Goal: Contribute content: Add original content to the website for others to see

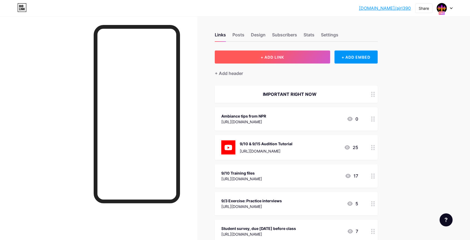
click at [253, 57] on button "+ ADD LINK" at bounding box center [272, 57] width 115 height 13
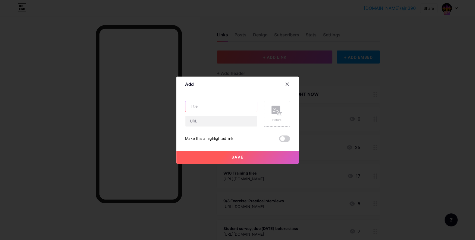
click at [206, 107] on input "text" at bounding box center [221, 106] width 72 height 11
type input "Adobe Audition Multitrack Tools"
click at [288, 86] on icon at bounding box center [287, 84] width 4 height 4
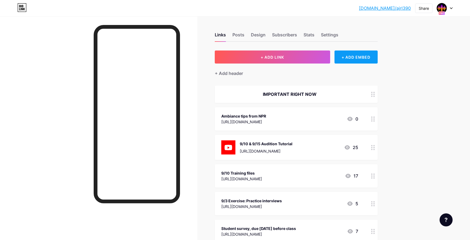
click at [355, 57] on div "+ ADD EMBED" at bounding box center [356, 57] width 43 height 13
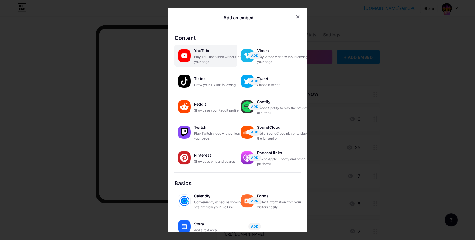
click at [196, 58] on div "Play YouTube video without leaving your page." at bounding box center [221, 60] width 54 height 10
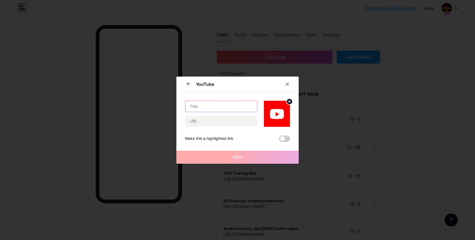
click at [191, 106] on input "text" at bounding box center [221, 106] width 72 height 11
type input "Audition Multitrack Tools"
click at [201, 125] on input "text" at bounding box center [221, 121] width 72 height 11
paste input "[URL][DOMAIN_NAME]"
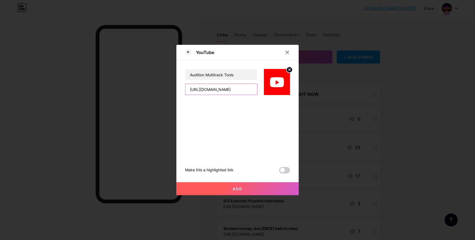
type input "[URL][DOMAIN_NAME]"
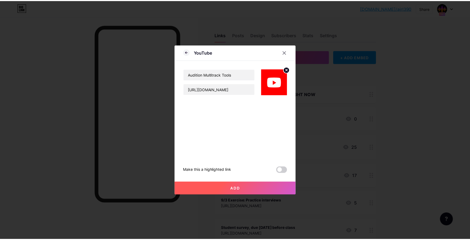
scroll to position [0, 0]
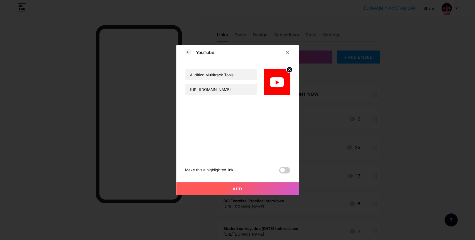
click at [219, 185] on button "Add" at bounding box center [237, 188] width 122 height 13
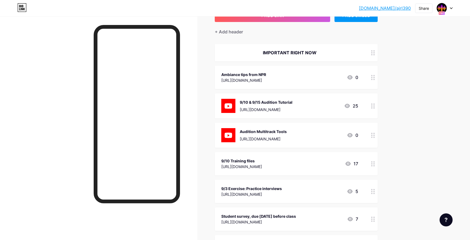
scroll to position [46, 0]
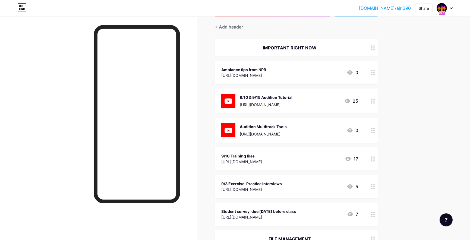
drag, startPoint x: 374, startPoint y: 95, endPoint x: 193, endPoint y: 2, distance: 203.3
